Goal: Task Accomplishment & Management: Use online tool/utility

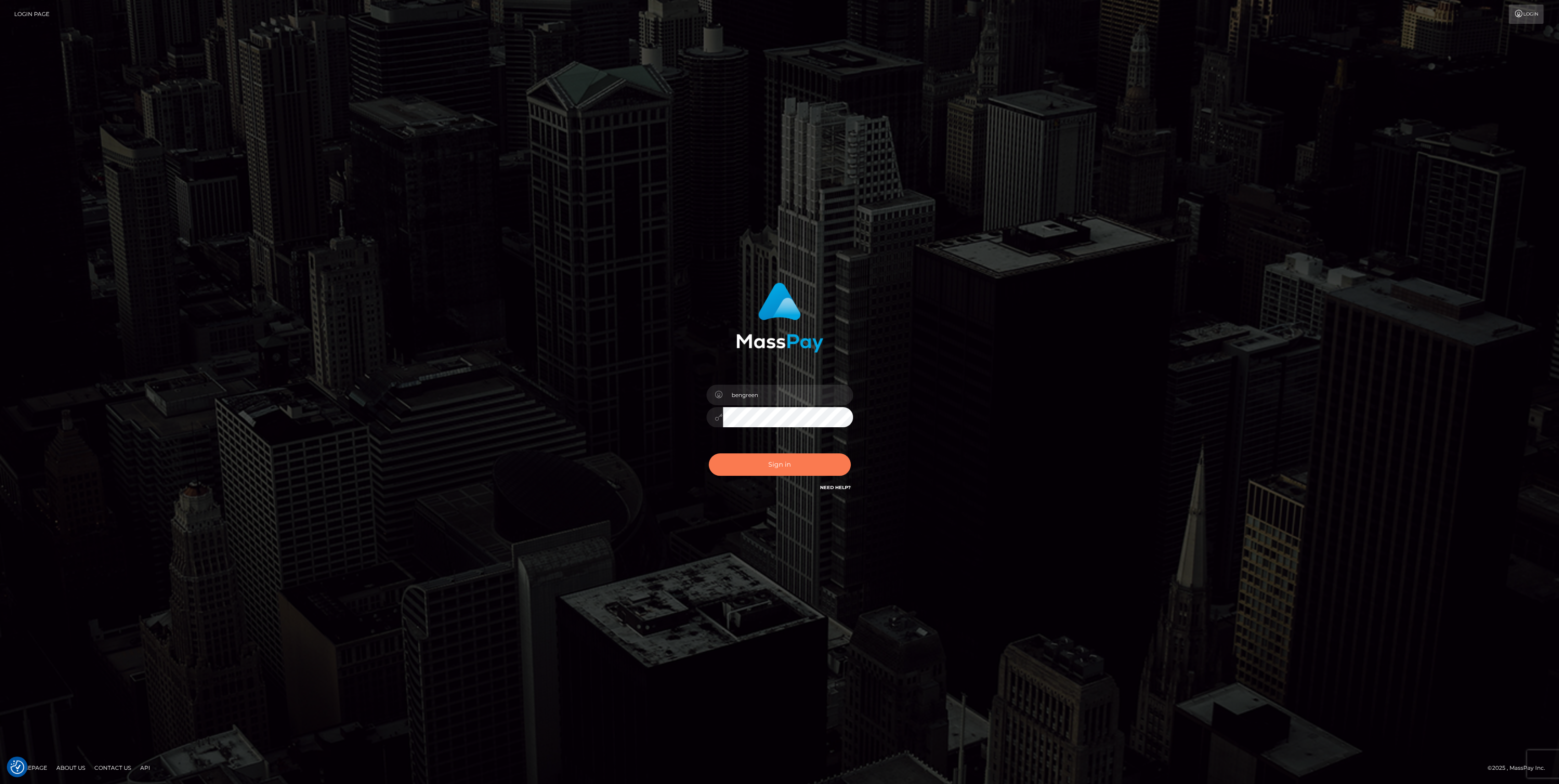
click at [799, 464] on button "Sign in" at bounding box center [780, 464] width 142 height 22
type input "bengreen"
click at [796, 472] on button "Sign in" at bounding box center [780, 464] width 142 height 22
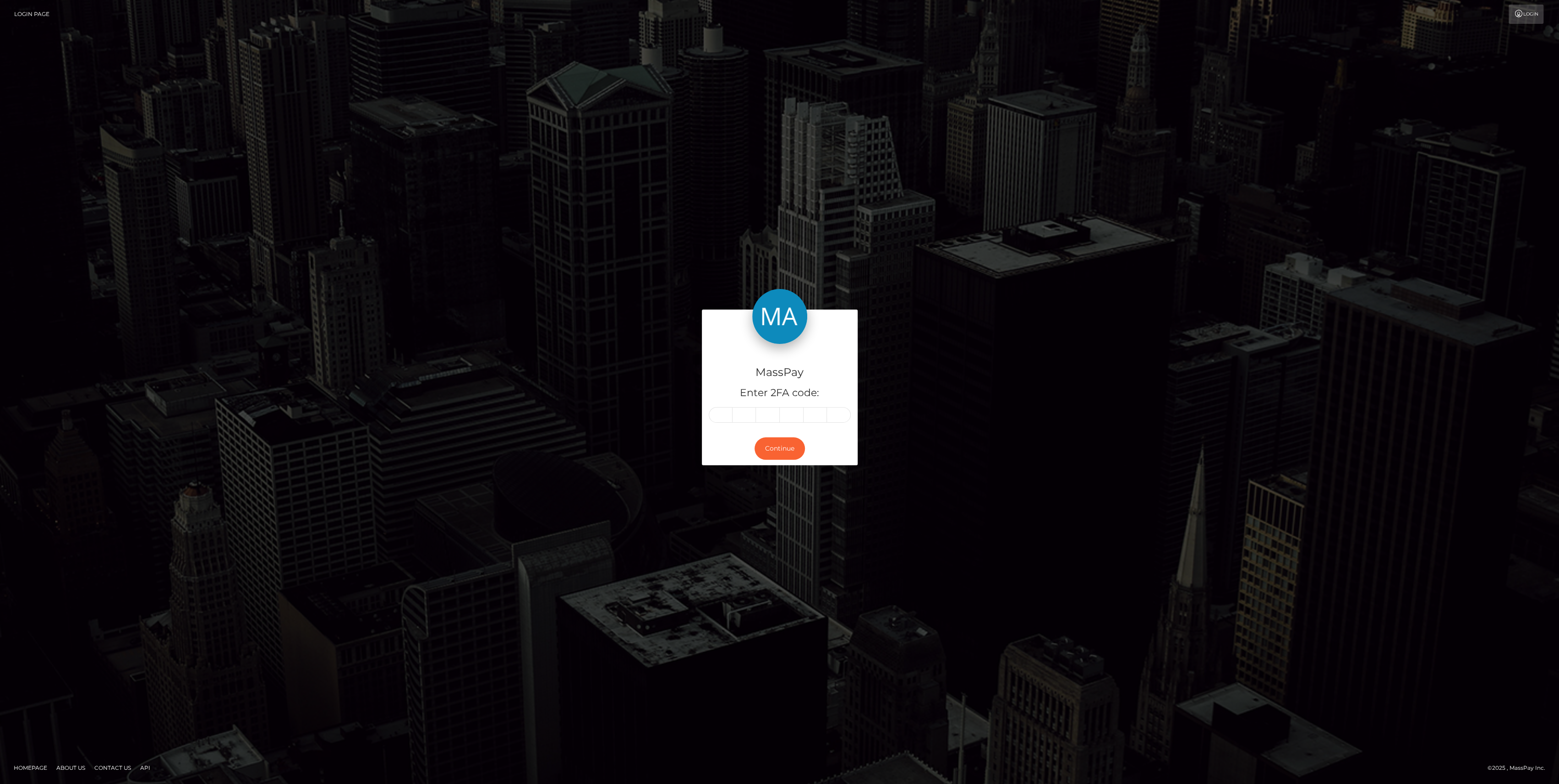
drag, startPoint x: 698, startPoint y: 417, endPoint x: 703, endPoint y: 416, distance: 5.1
click at [703, 416] on div "MassPay Enter 2FA code:" at bounding box center [780, 387] width 156 height 88
drag, startPoint x: 706, startPoint y: 415, endPoint x: 715, endPoint y: 414, distance: 9.1
click at [715, 414] on input "text" at bounding box center [720, 415] width 24 height 16
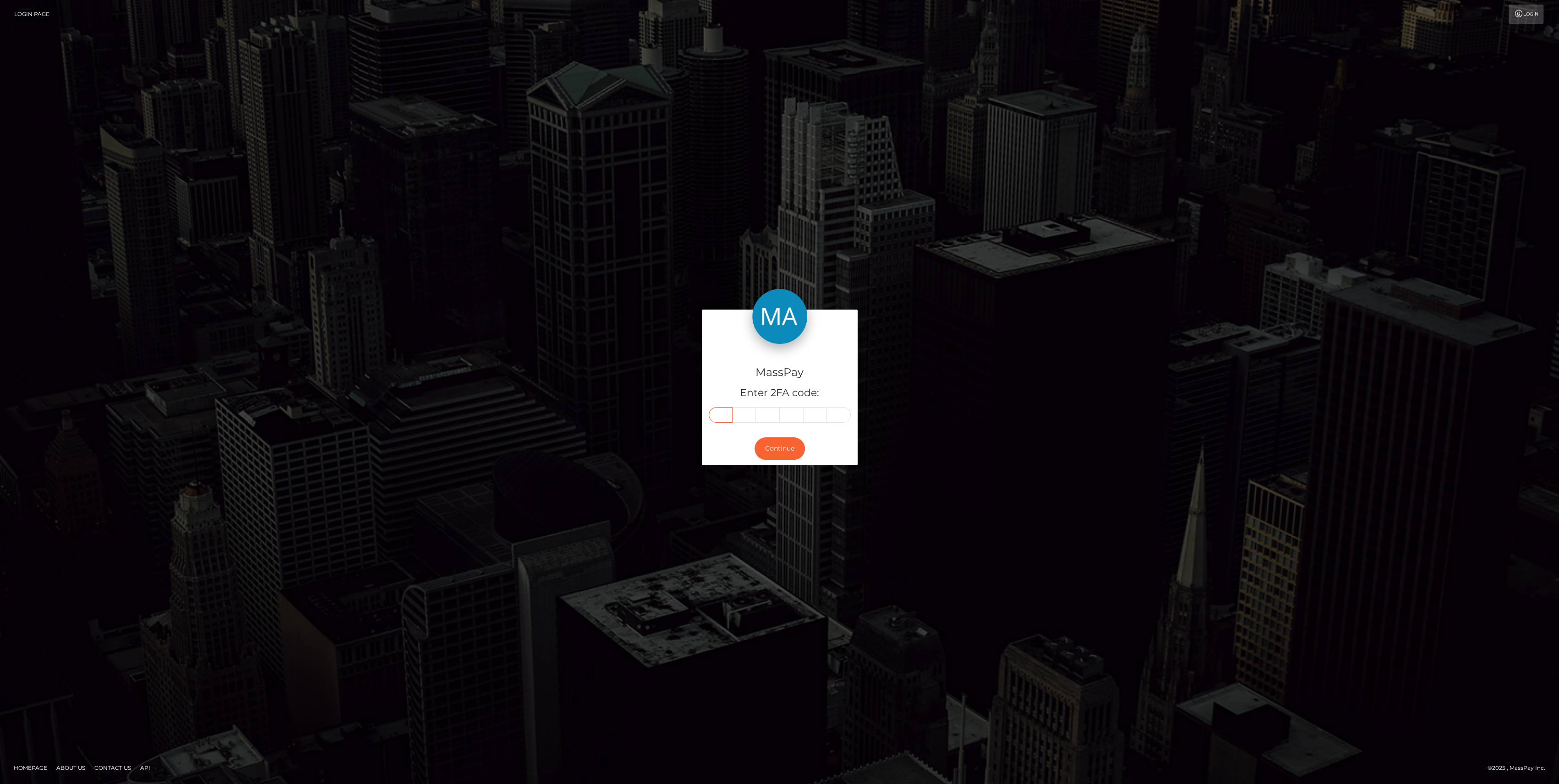
paste input "8"
type input "8"
type input "1"
type input "4"
type input "8"
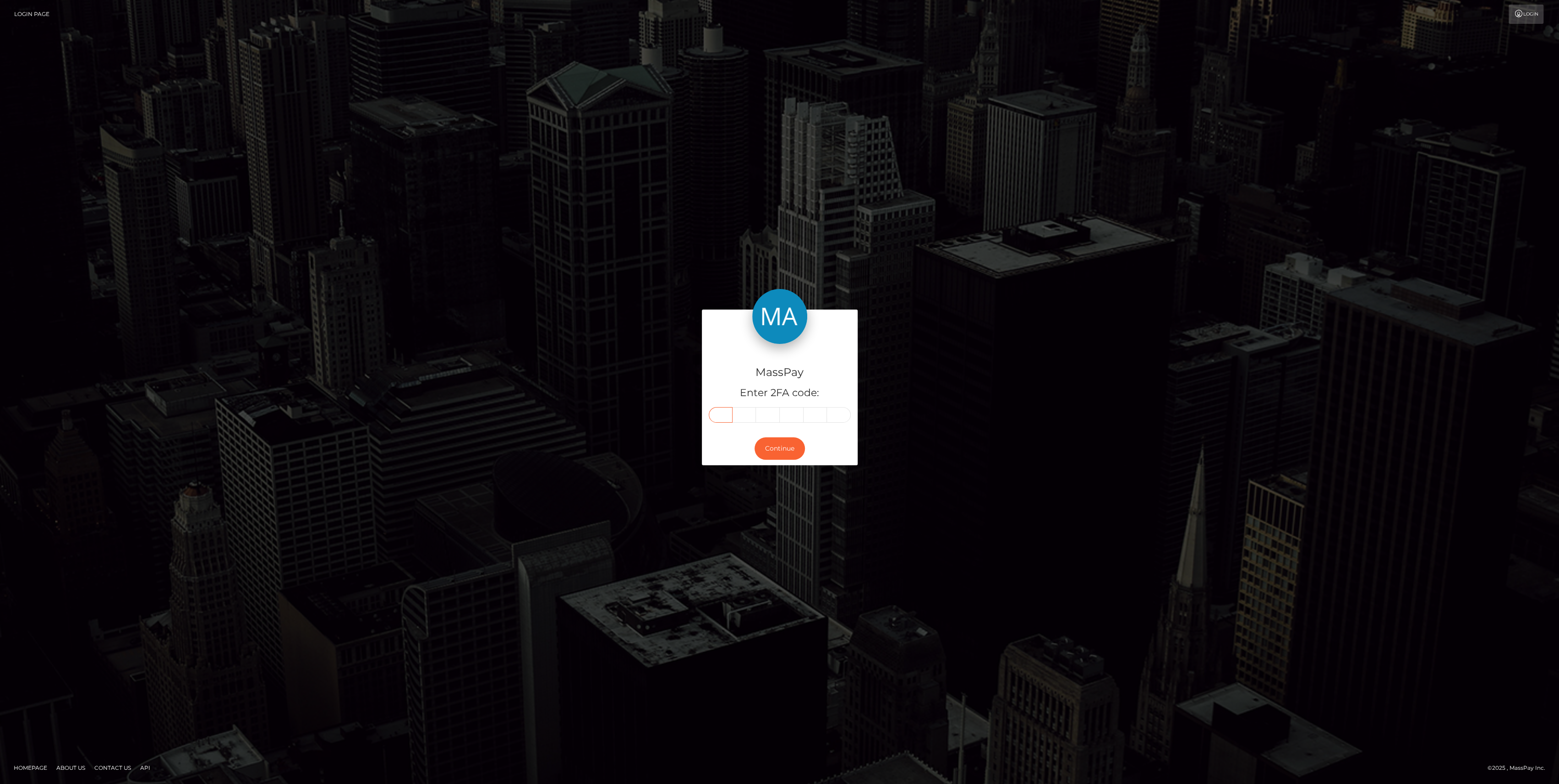
type input "0"
type input "8"
click at [783, 449] on button "Continue" at bounding box center [780, 448] width 50 height 22
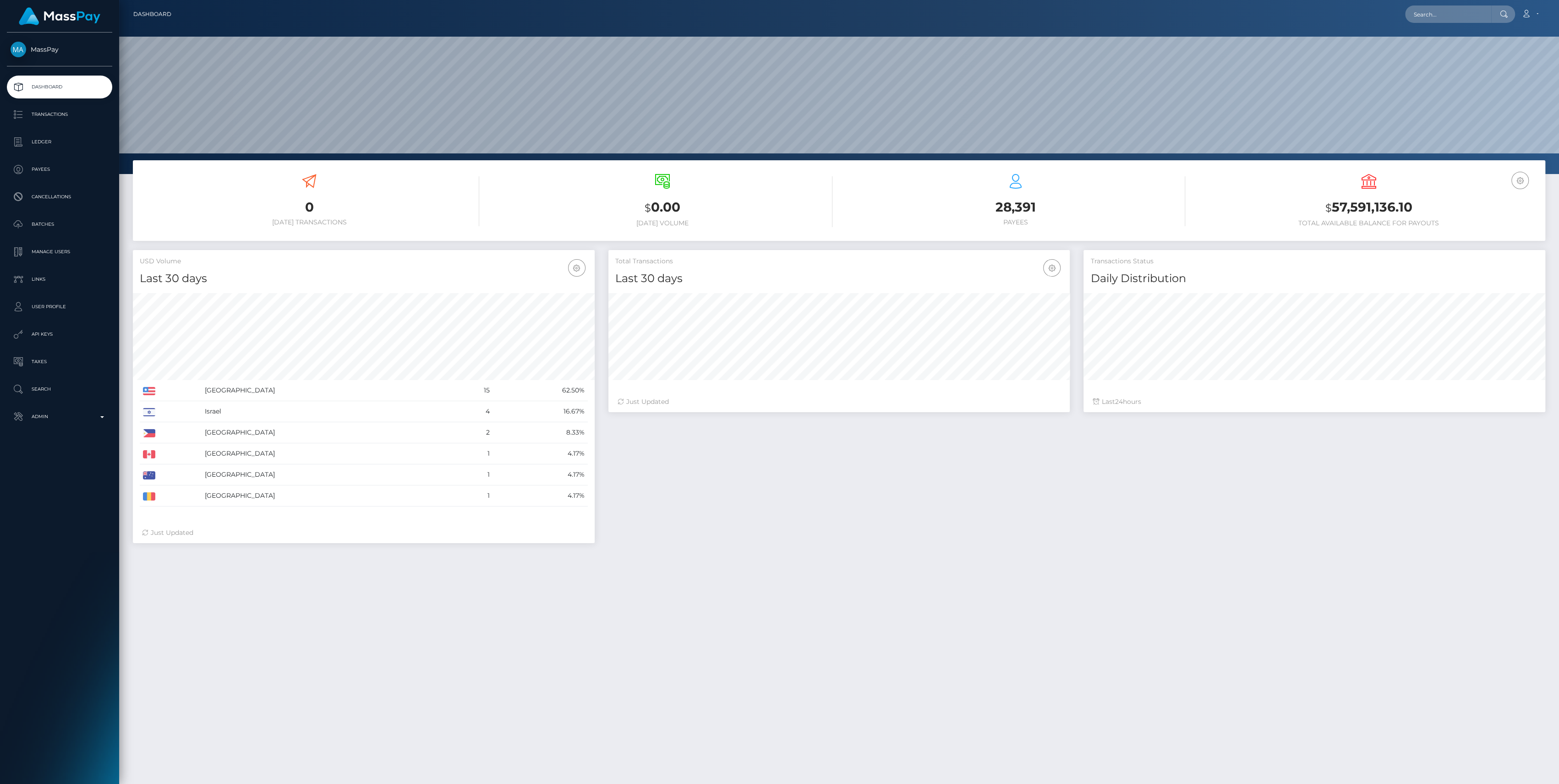
scroll to position [162, 462]
click at [56, 419] on p "Admin" at bounding box center [59, 416] width 98 height 14
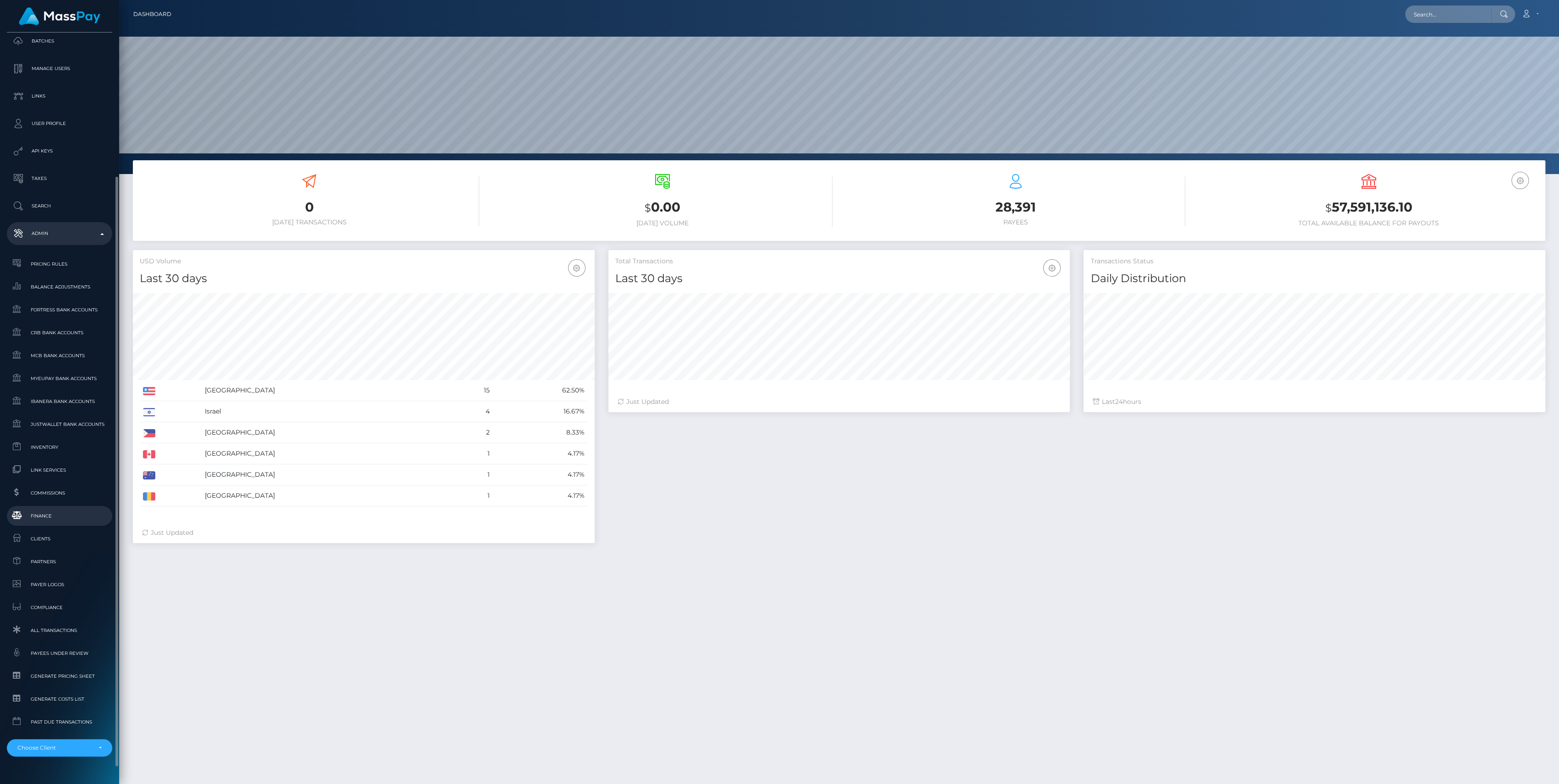
click at [39, 513] on span "Finance" at bounding box center [59, 515] width 98 height 10
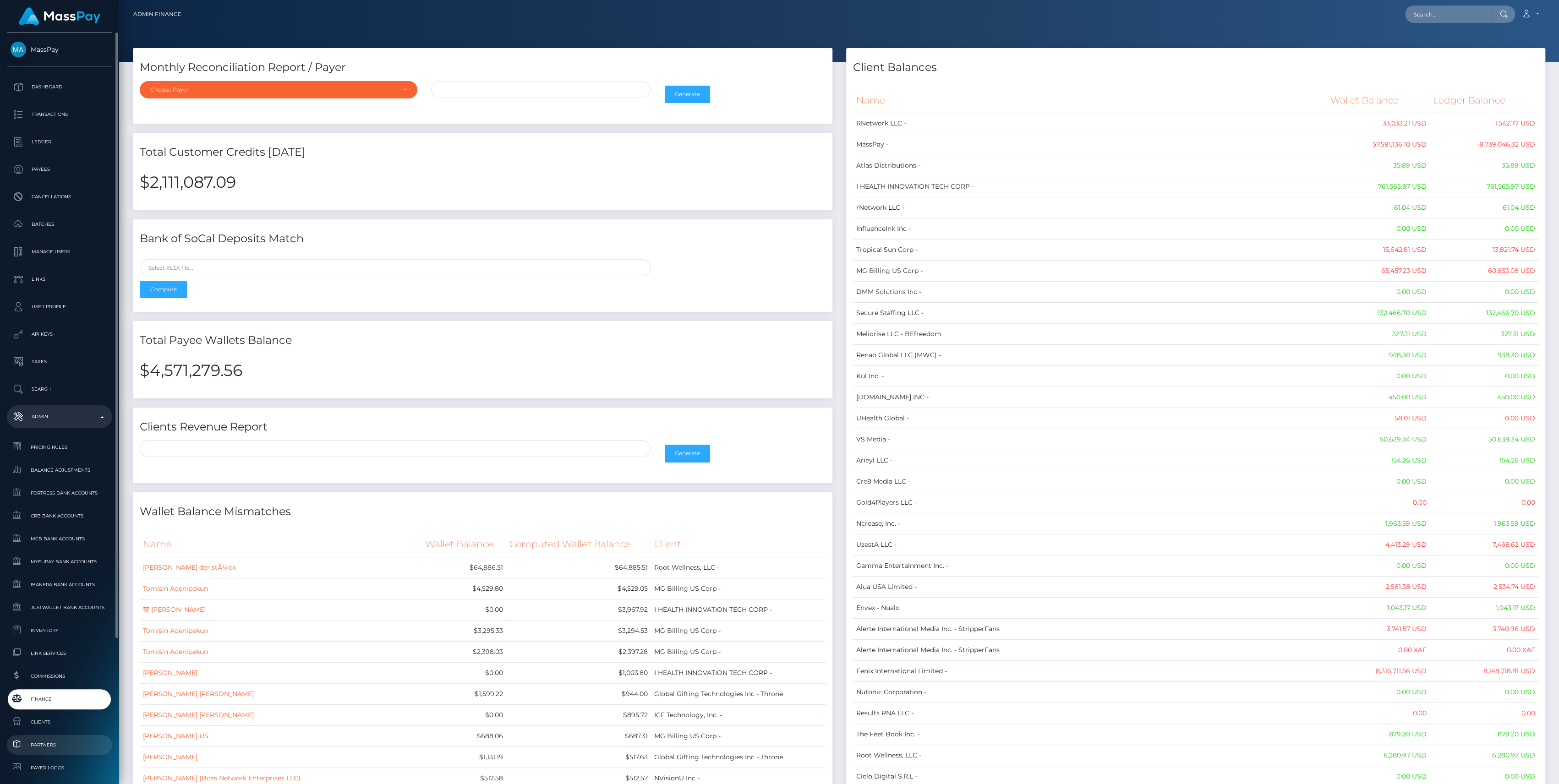
scroll to position [203, 0]
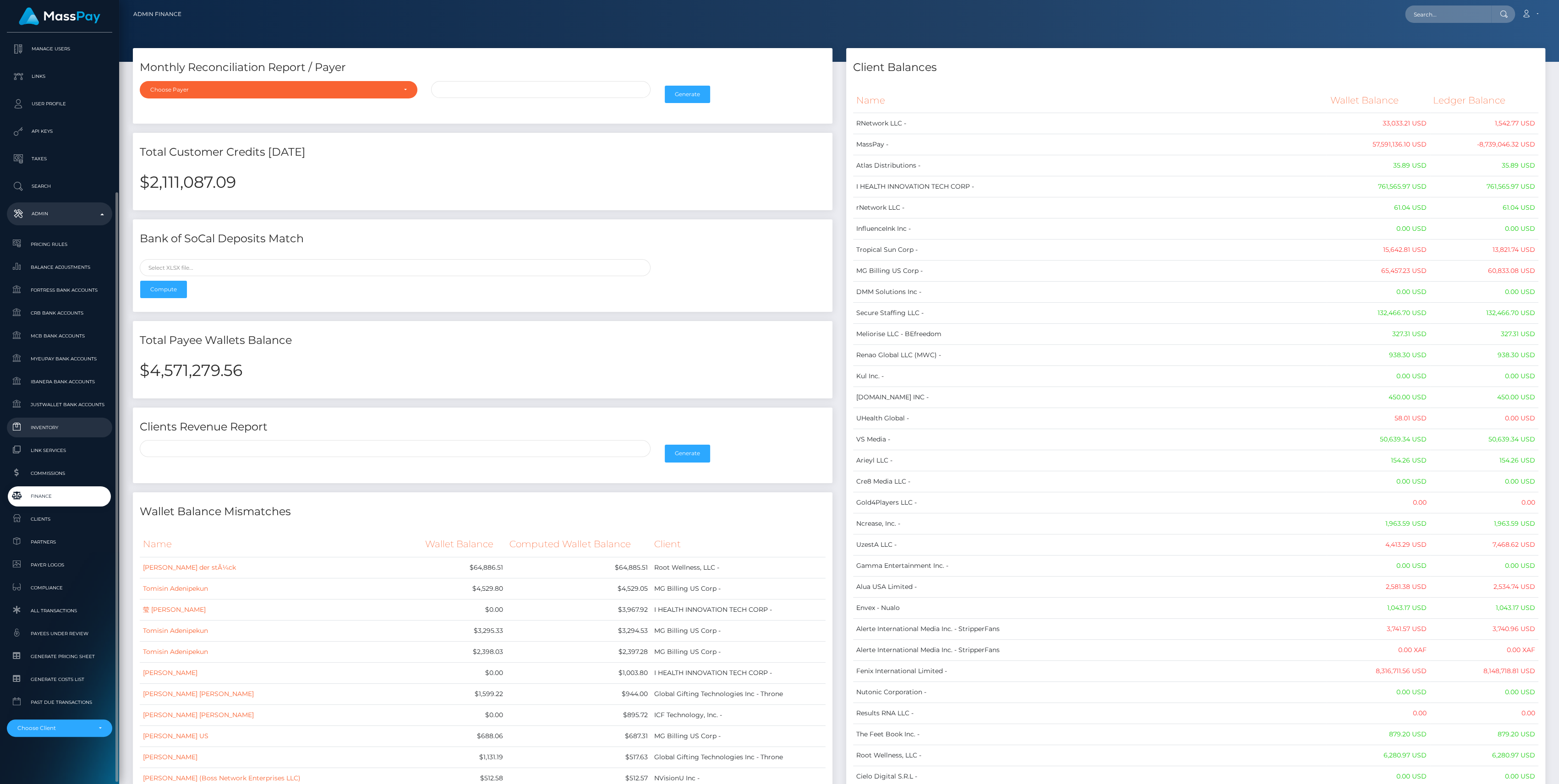
click at [49, 421] on link "Inventory" at bounding box center [59, 427] width 105 height 20
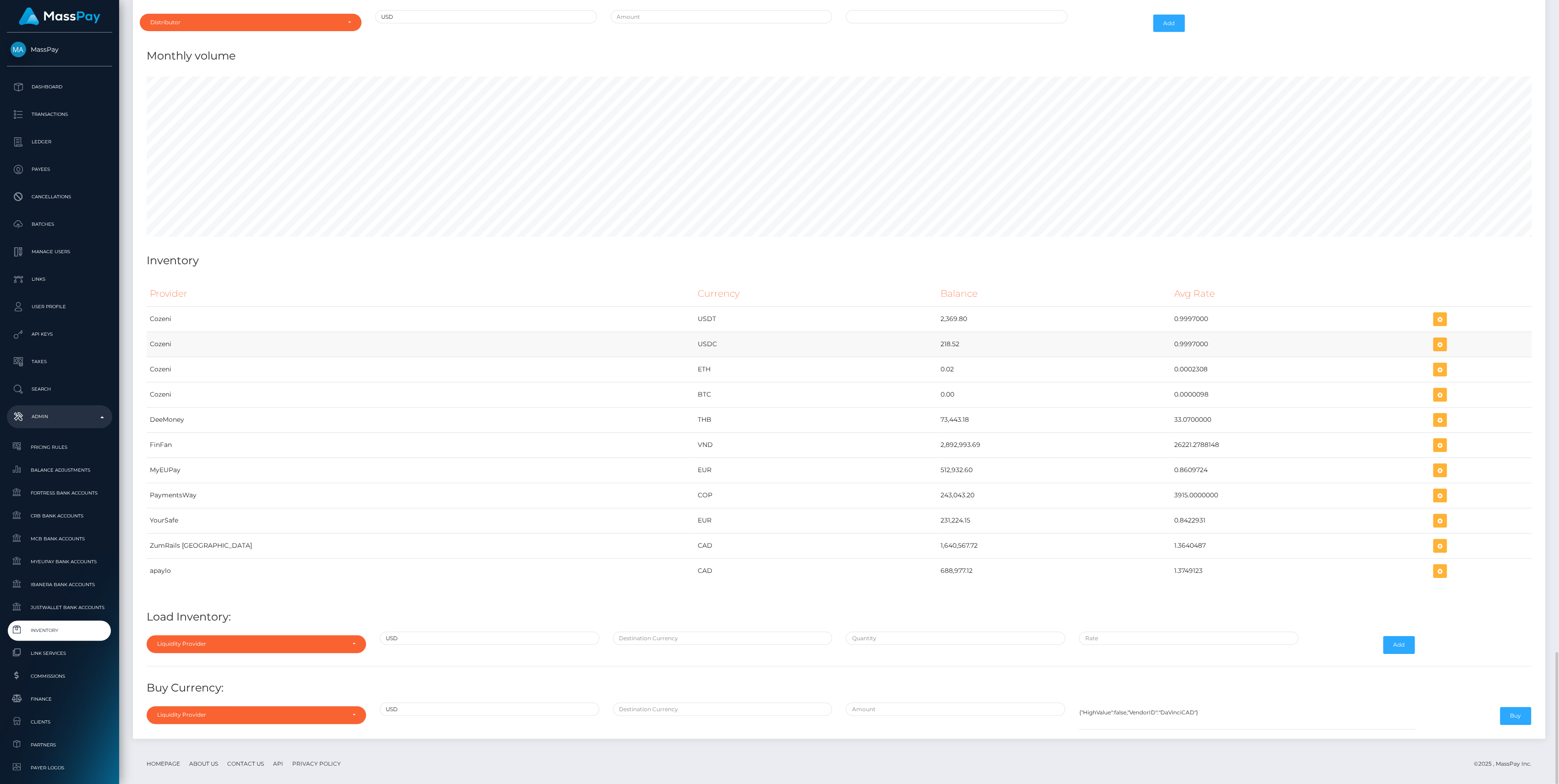
scroll to position [3619, 0]
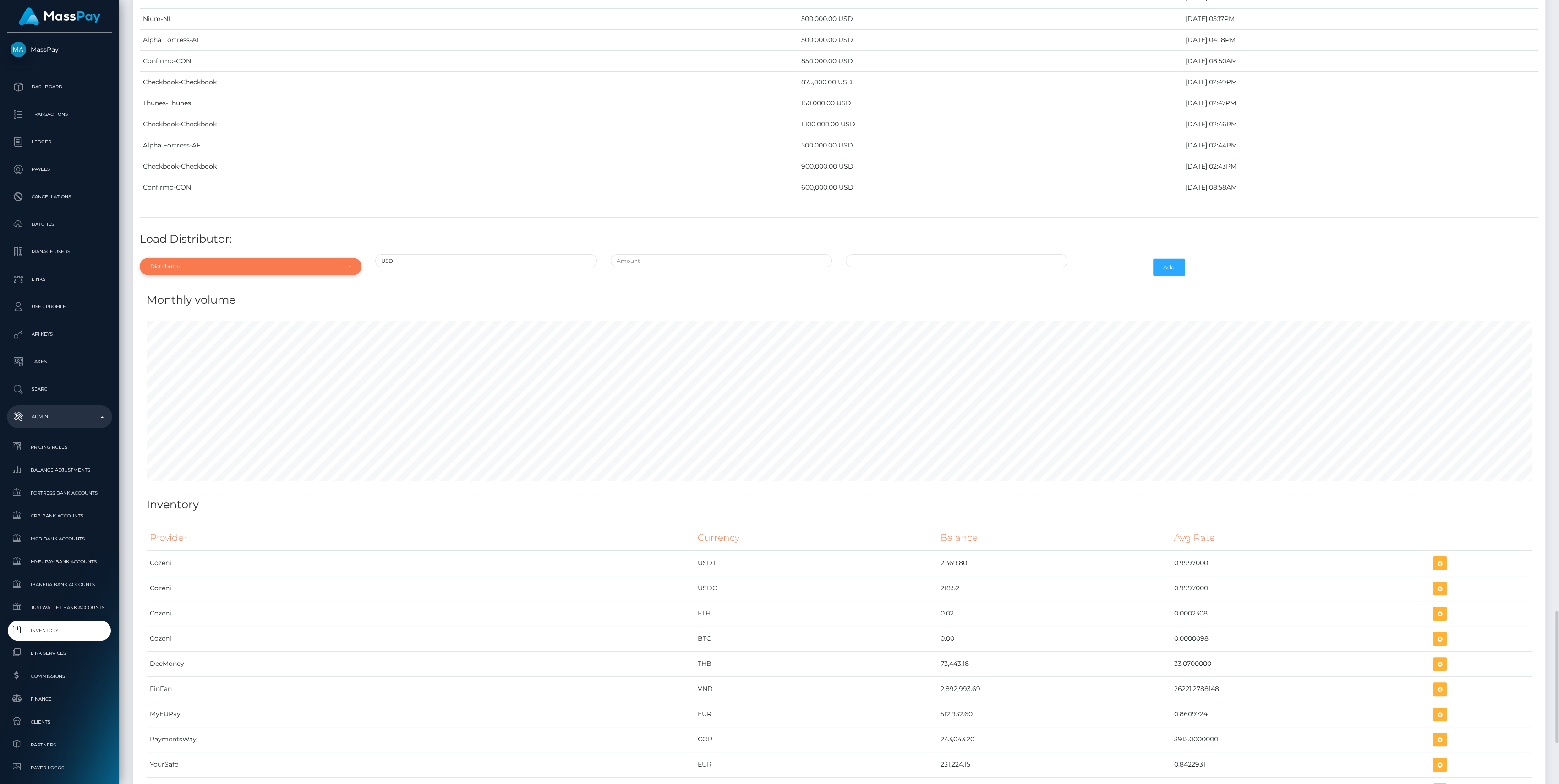
click at [186, 263] on div "Distributor" at bounding box center [245, 267] width 190 height 7
click at [207, 282] on input "Search" at bounding box center [251, 289] width 214 height 13
type input "chec"
click at [202, 299] on link "Checkbook" at bounding box center [251, 308] width 222 height 17
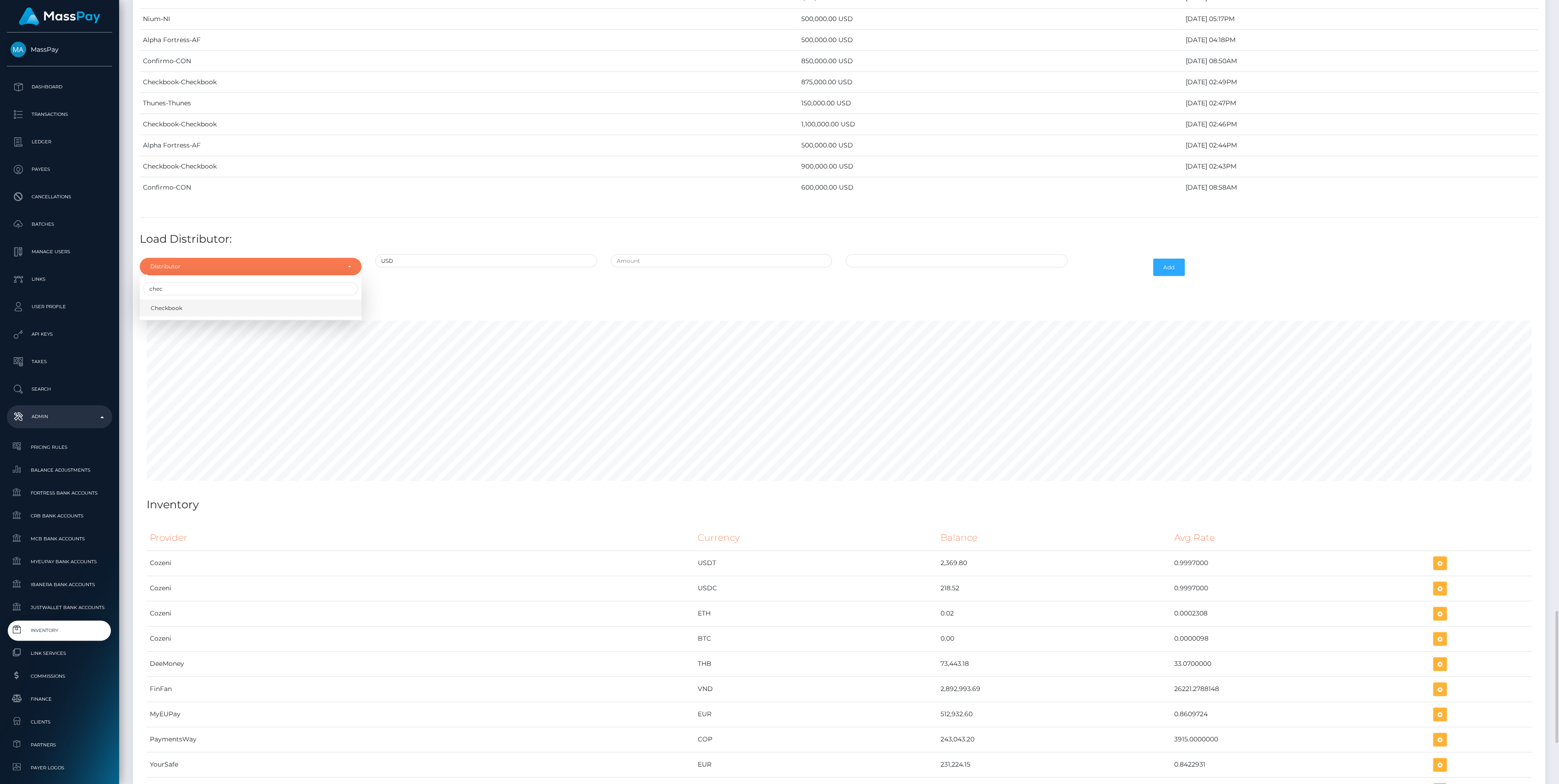
select select "7"
click at [689, 254] on input "text" at bounding box center [721, 261] width 222 height 13
type input "$900,000.0000000"
type input "09/19/2025 12:54 PM"
click at [1169, 259] on button "Add" at bounding box center [1169, 267] width 31 height 18
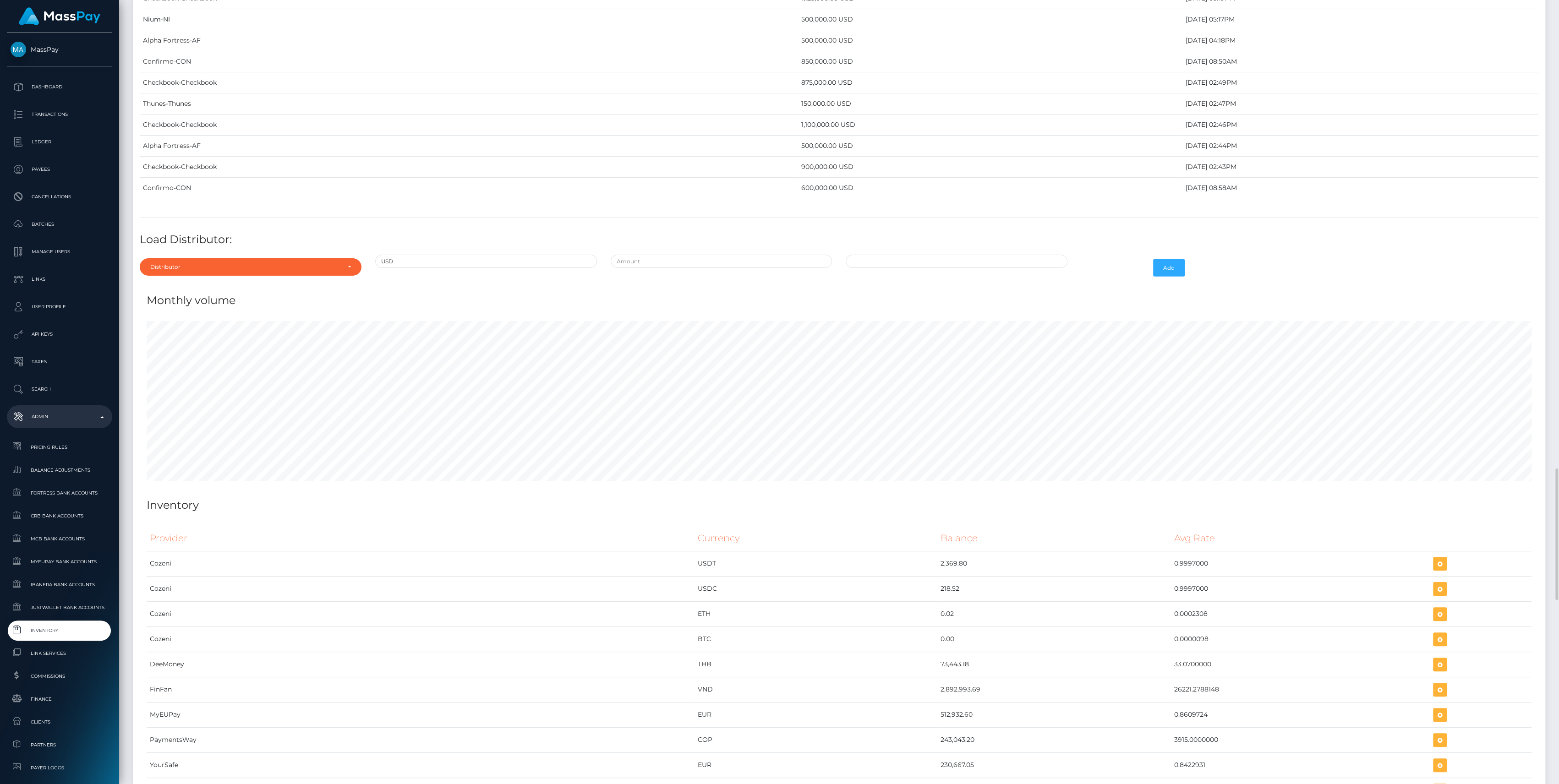
scroll to position [3517, 0]
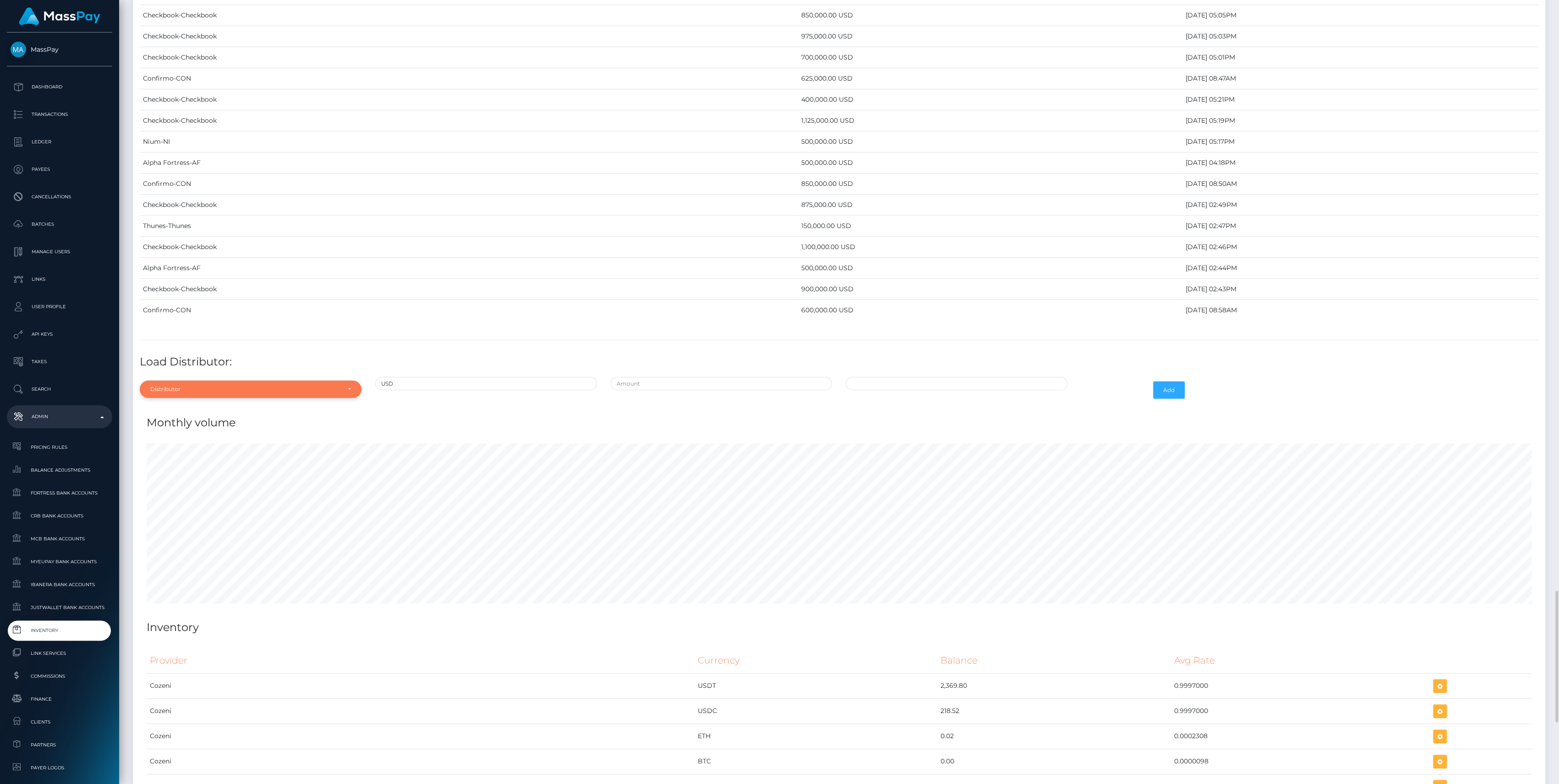
click at [176, 381] on div "Distributor" at bounding box center [251, 389] width 222 height 18
click at [190, 405] on input "Search" at bounding box center [251, 411] width 214 height 13
type input "chec"
click at [205, 422] on link "Checkbook" at bounding box center [251, 431] width 222 height 17
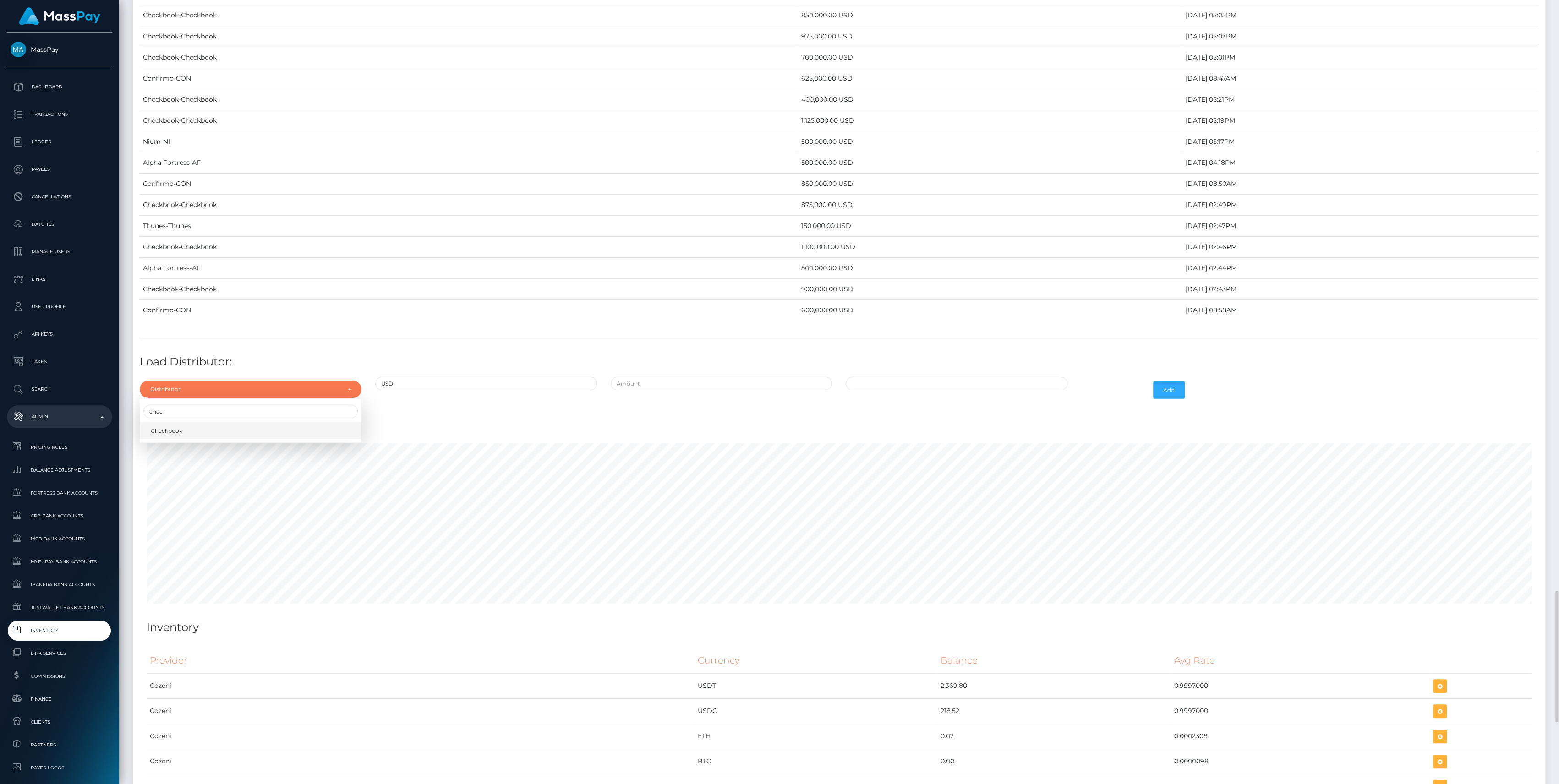
select select "7"
click at [698, 377] on input "text" at bounding box center [721, 384] width 222 height 13
type input "$875,000.0000000"
type input "[DATE] 12:56 PM"
click at [1178, 384] on button "Add" at bounding box center [1169, 390] width 31 height 18
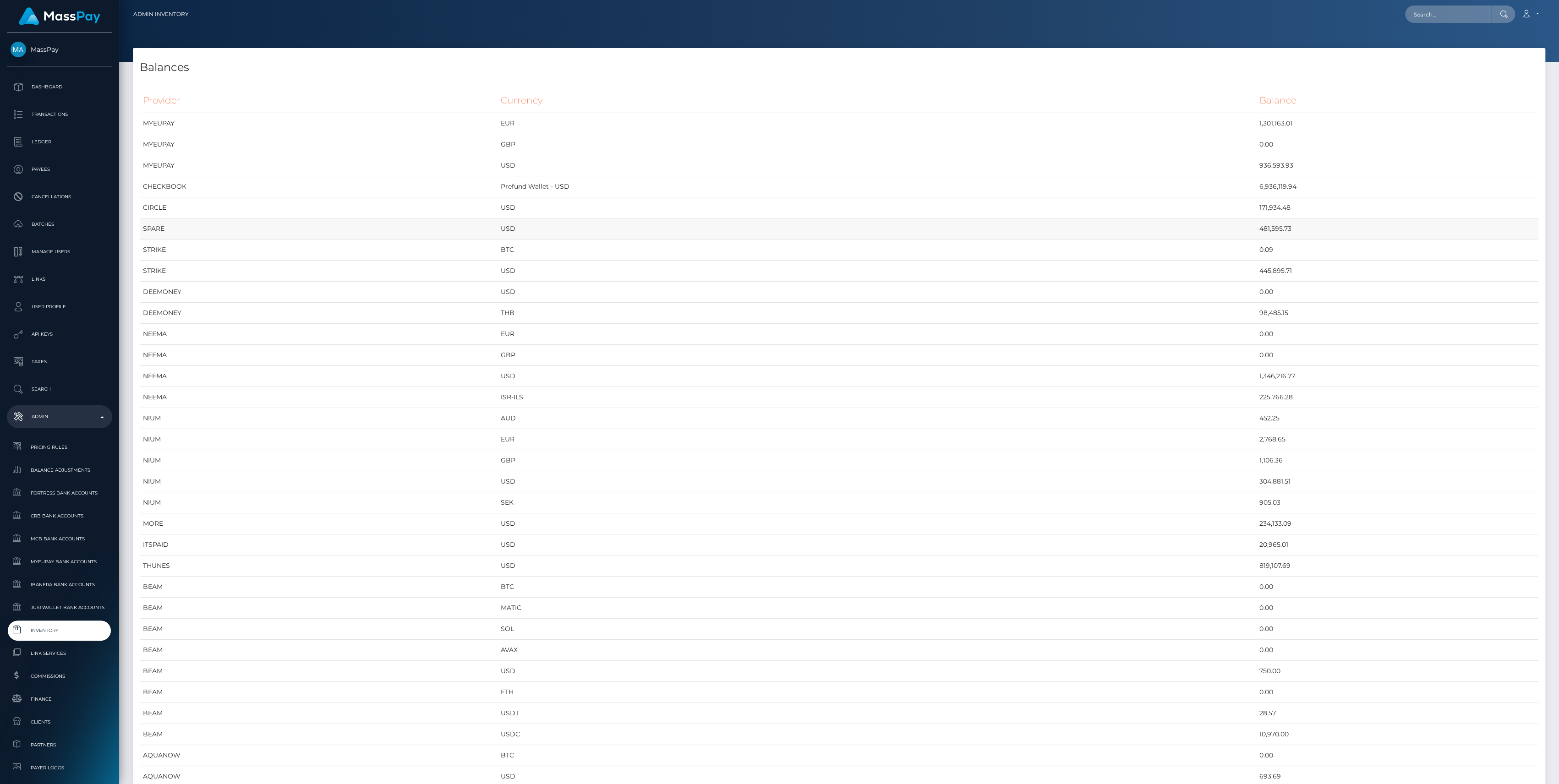
scroll to position [4544, 1412]
